Goal: Transaction & Acquisition: Subscribe to service/newsletter

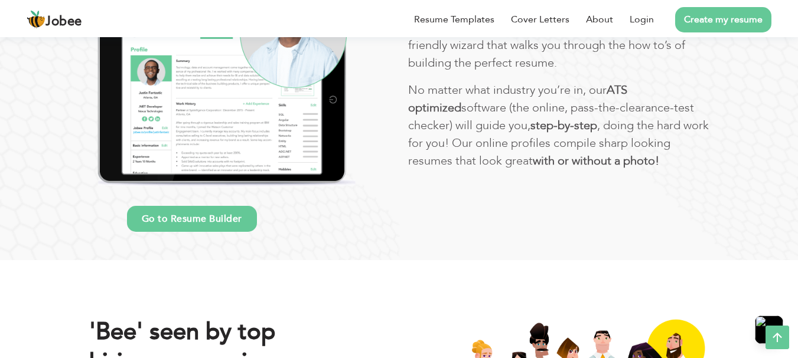
scroll to position [752, 0]
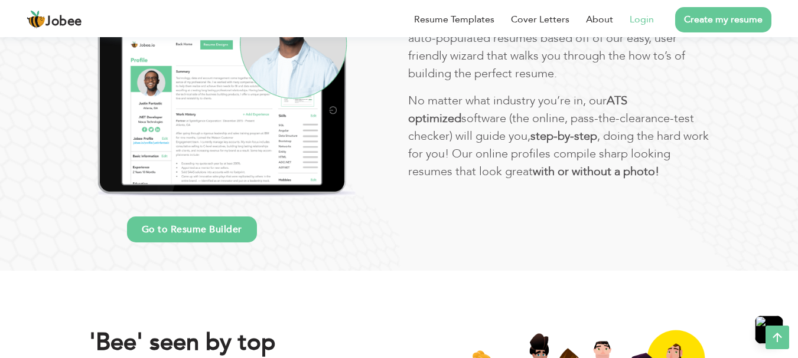
click at [638, 19] on link "Login" at bounding box center [641, 19] width 24 height 14
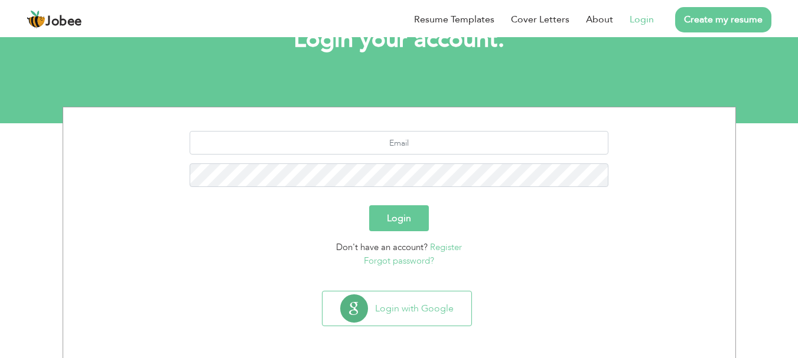
scroll to position [90, 0]
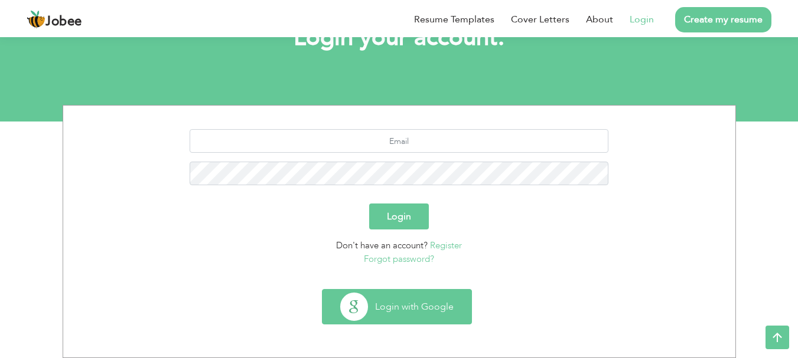
click at [395, 309] on button "Login with Google" at bounding box center [396, 307] width 149 height 34
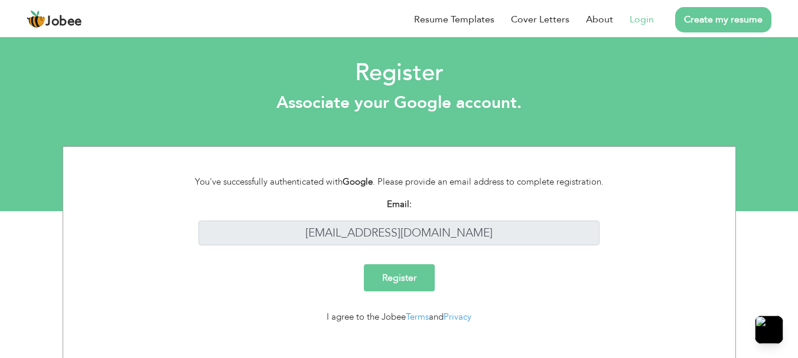
click at [416, 284] on input "Register" at bounding box center [399, 278] width 71 height 27
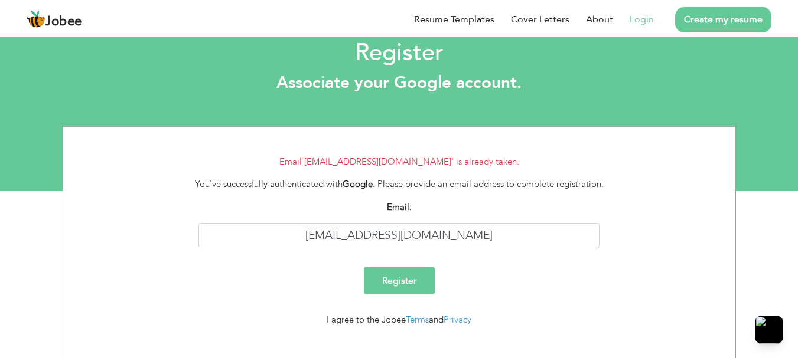
scroll to position [36, 0]
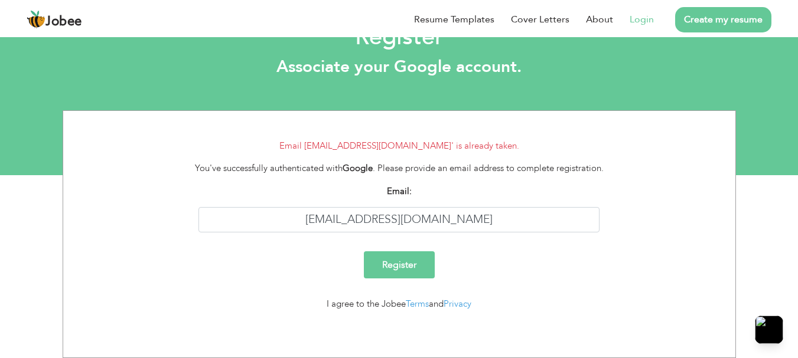
click at [405, 268] on input "Register" at bounding box center [399, 265] width 71 height 27
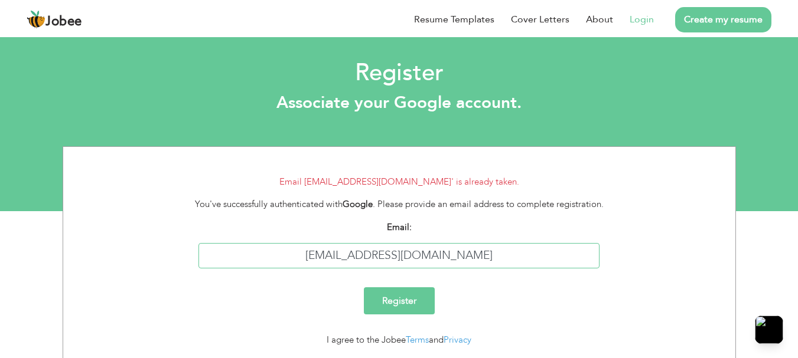
click at [504, 262] on input "sheikhmohammadrauf@gmail.com" at bounding box center [398, 255] width 401 height 25
click at [649, 20] on link "Login" at bounding box center [641, 19] width 24 height 14
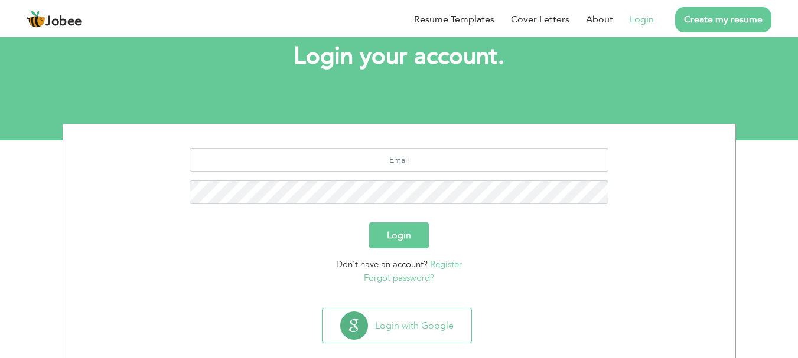
scroll to position [90, 0]
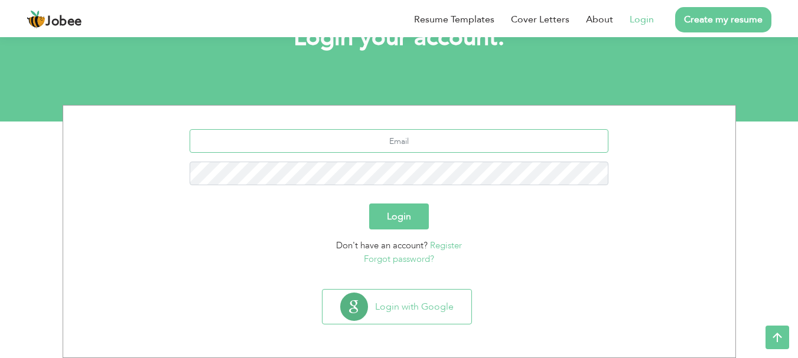
click at [399, 140] on input "text" at bounding box center [399, 141] width 419 height 24
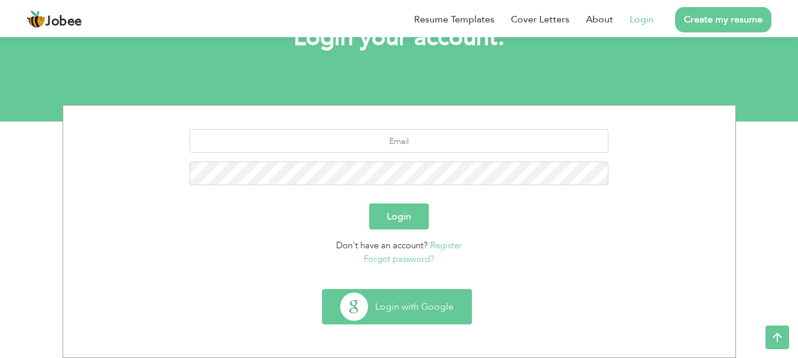
click at [409, 298] on button "Login with Google" at bounding box center [396, 307] width 149 height 34
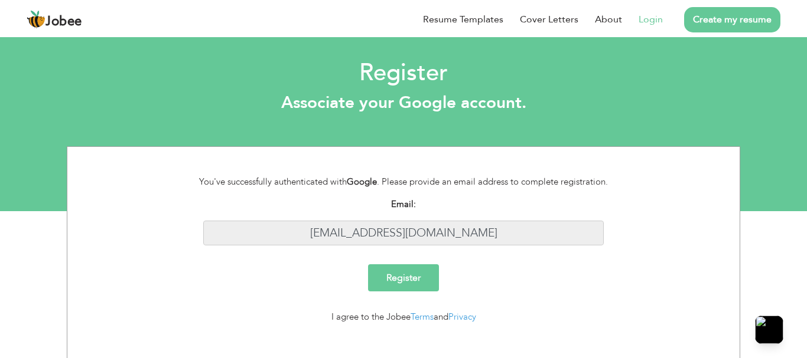
click at [404, 221] on input "[EMAIL_ADDRESS][DOMAIN_NAME]" at bounding box center [403, 233] width 401 height 25
click at [407, 265] on input "Register" at bounding box center [403, 278] width 71 height 27
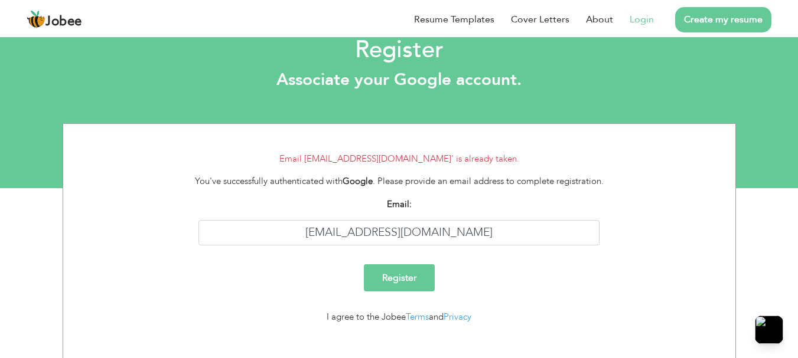
scroll to position [36, 0]
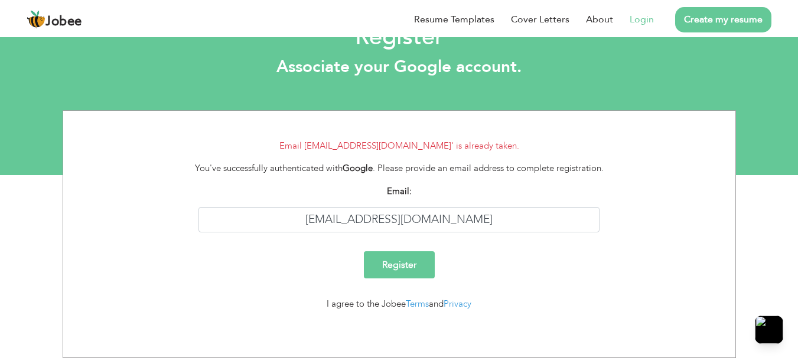
click at [49, 15] on span "Jobee" at bounding box center [63, 21] width 37 height 13
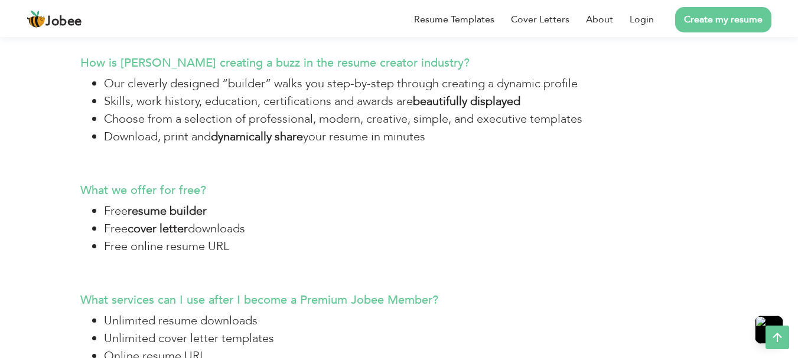
scroll to position [2689, 0]
